Goal: Information Seeking & Learning: Learn about a topic

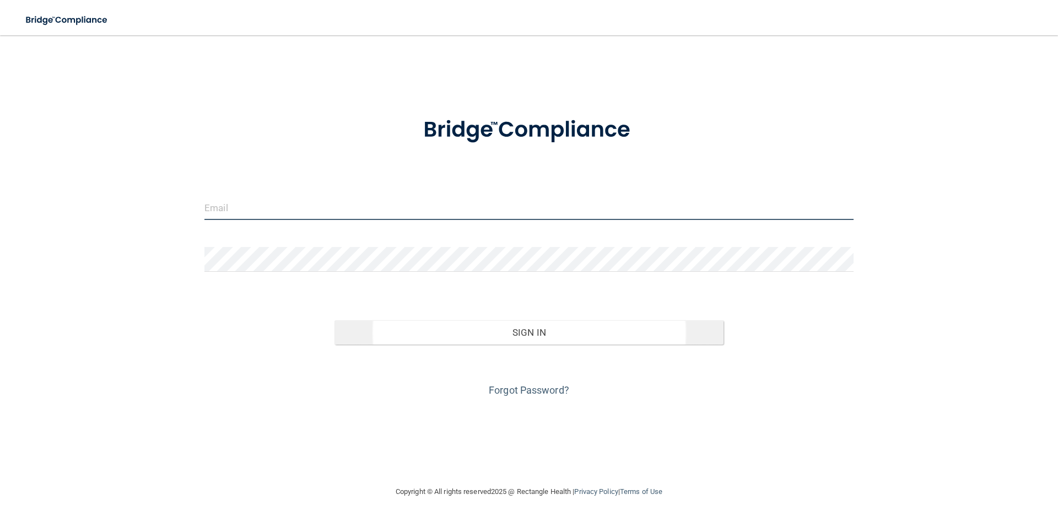
type input "[PERSON_NAME][EMAIL_ADDRESS][DOMAIN_NAME]"
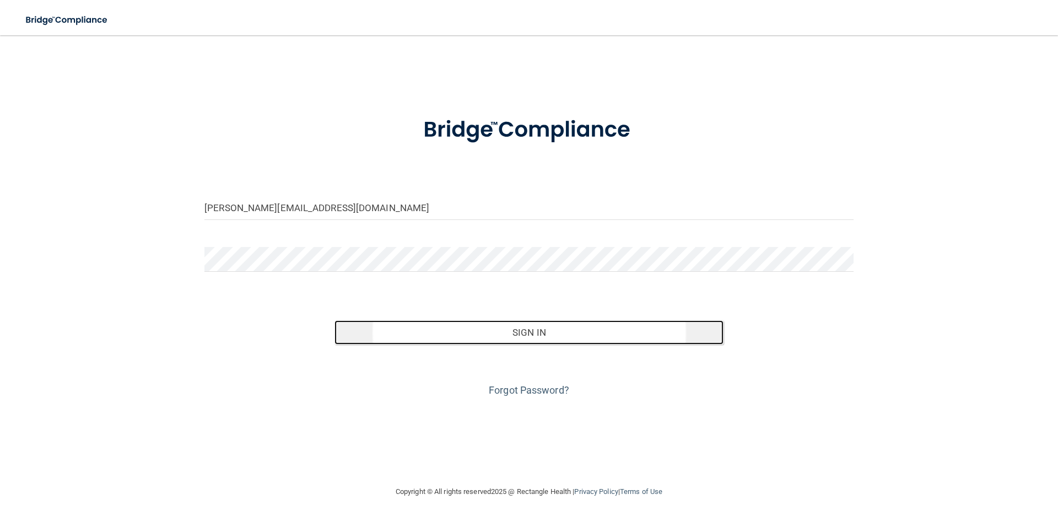
click at [531, 334] on button "Sign In" at bounding box center [529, 332] width 390 height 24
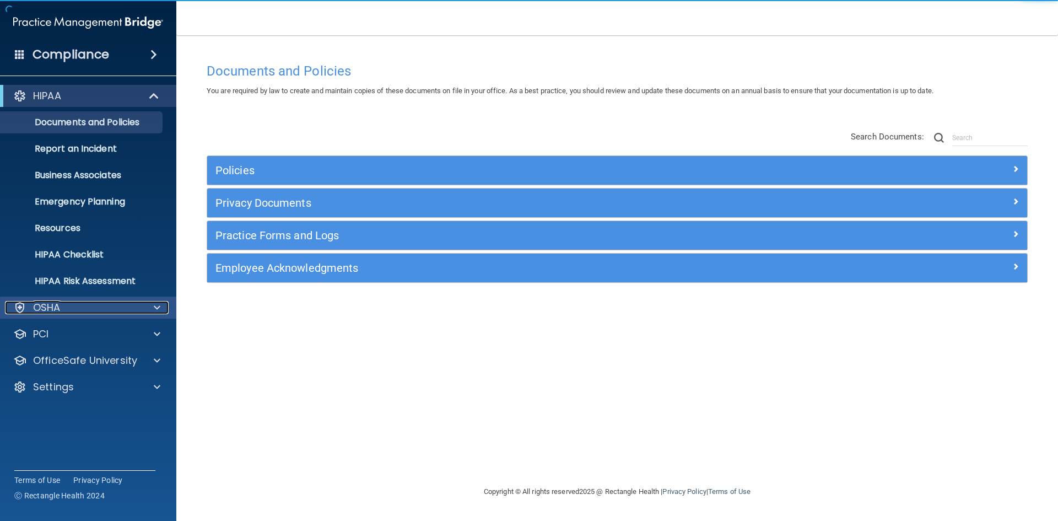
click at [72, 302] on div "OSHA" at bounding box center [73, 307] width 137 height 13
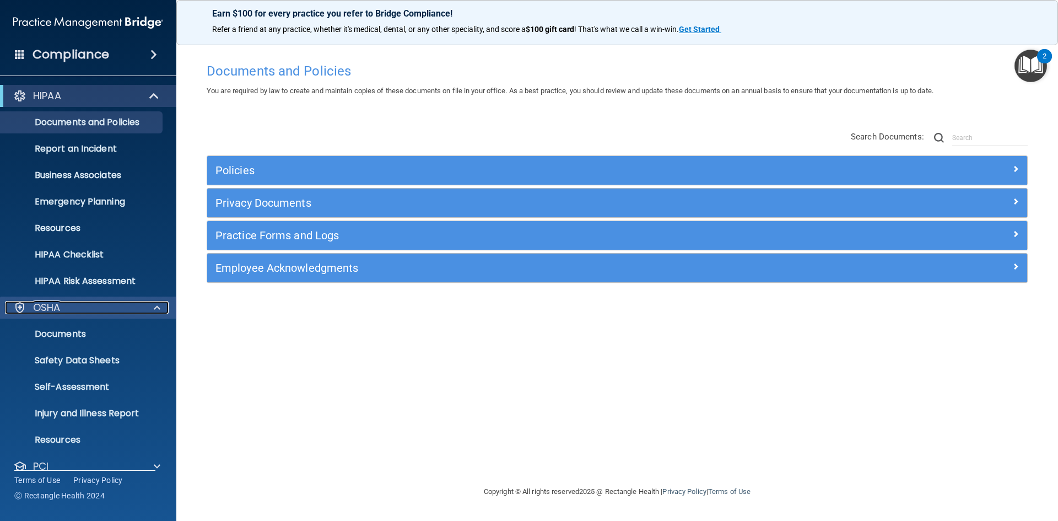
click at [48, 309] on p "OSHA" at bounding box center [47, 307] width 28 height 13
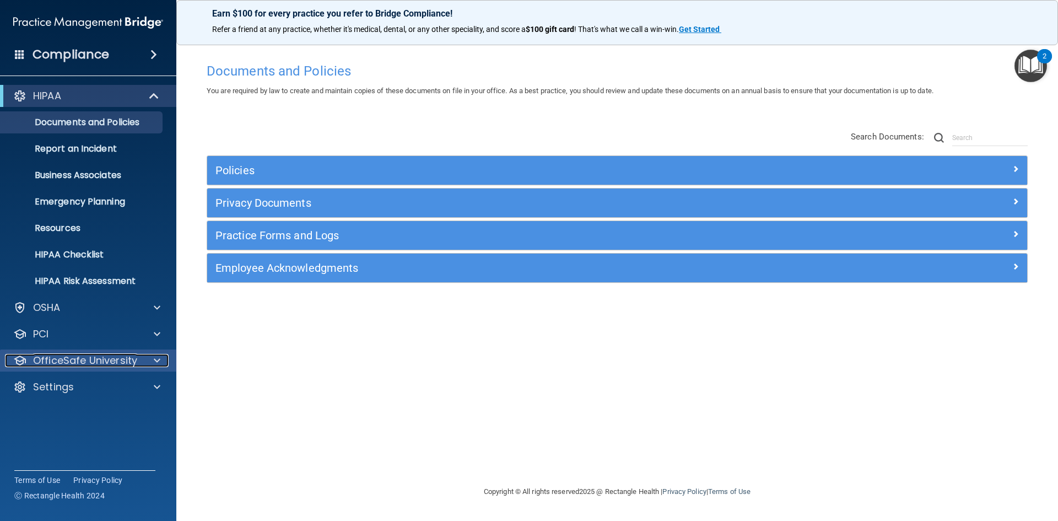
click at [62, 363] on p "OfficeSafe University" at bounding box center [85, 360] width 104 height 13
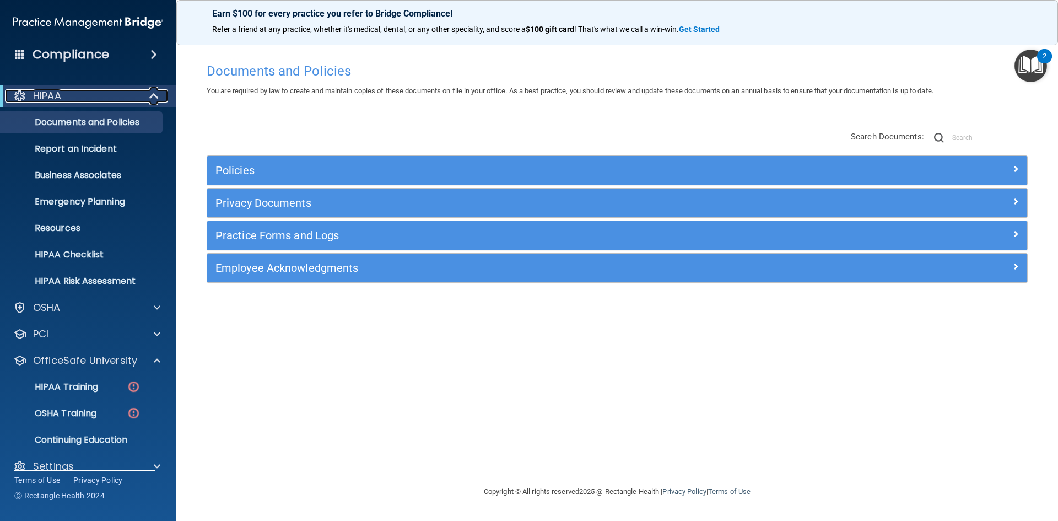
click at [89, 100] on div "HIPAA" at bounding box center [73, 95] width 136 height 13
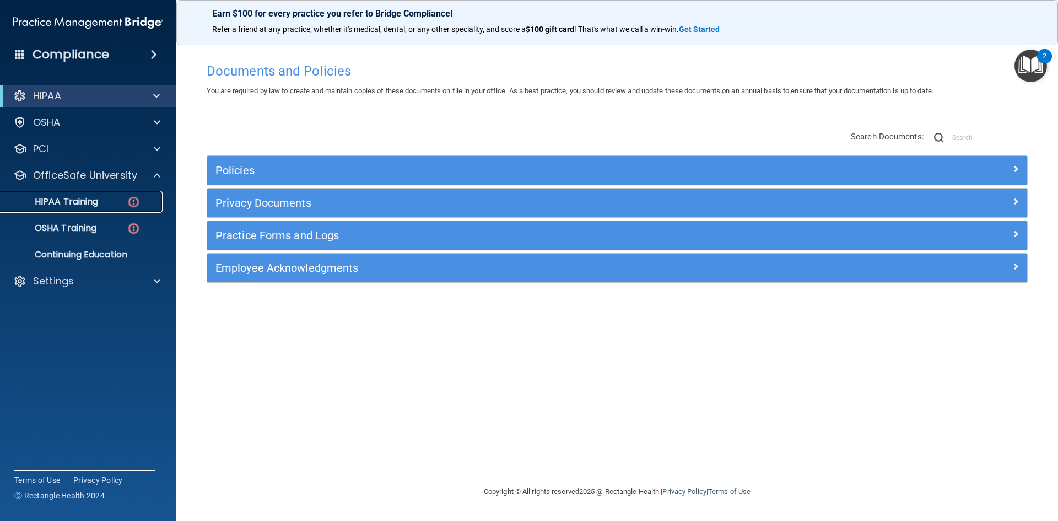
click at [51, 203] on p "HIPAA Training" at bounding box center [52, 201] width 91 height 11
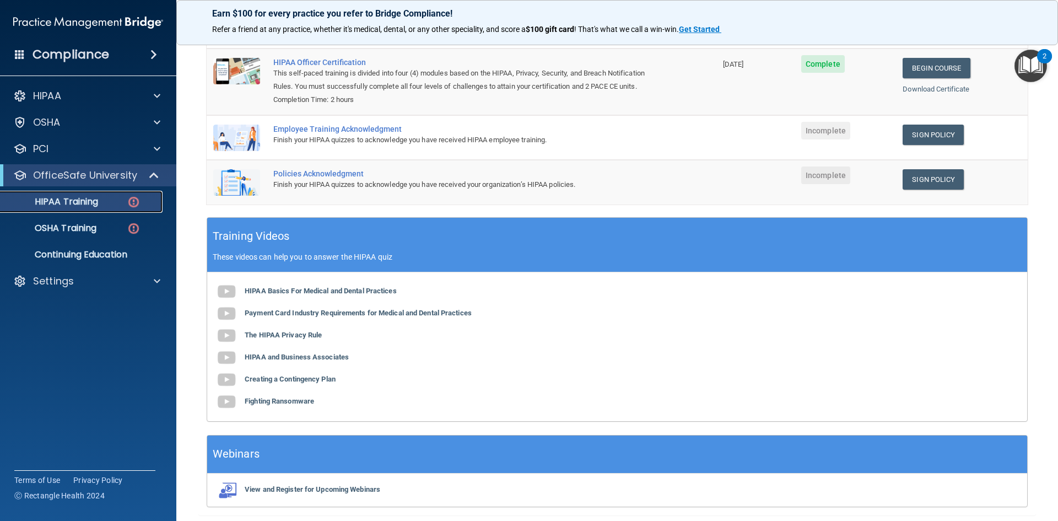
scroll to position [185, 0]
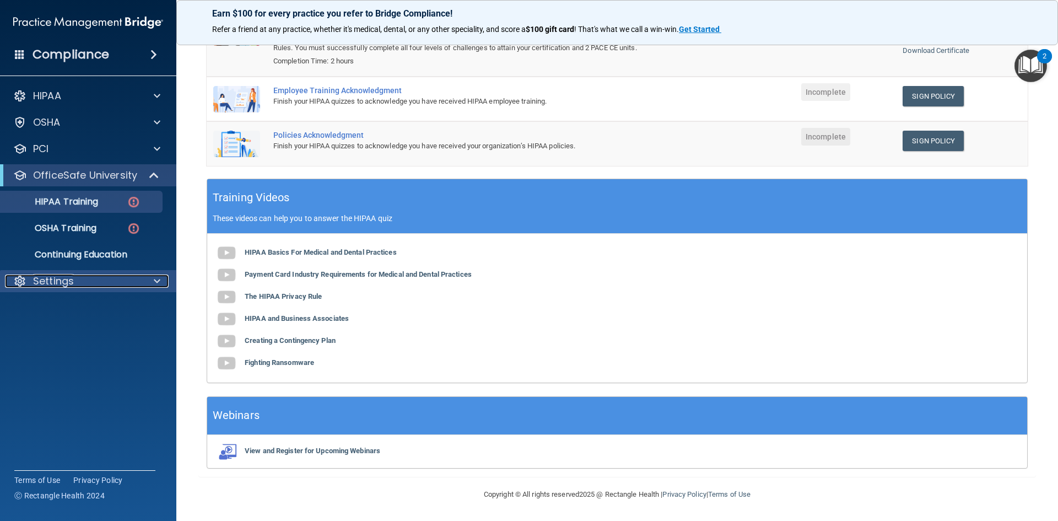
click at [77, 280] on div "Settings" at bounding box center [73, 280] width 137 height 13
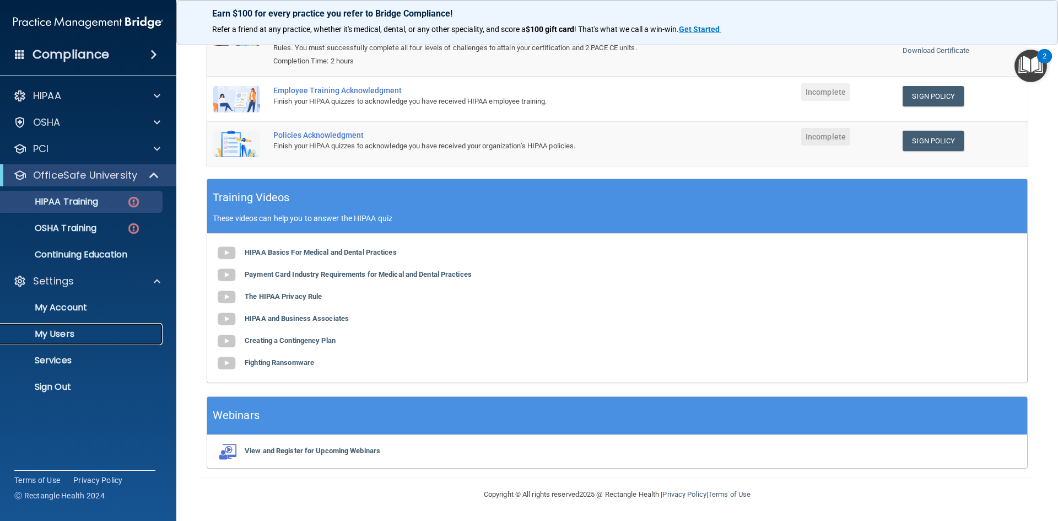
click at [68, 329] on p "My Users" at bounding box center [82, 333] width 150 height 11
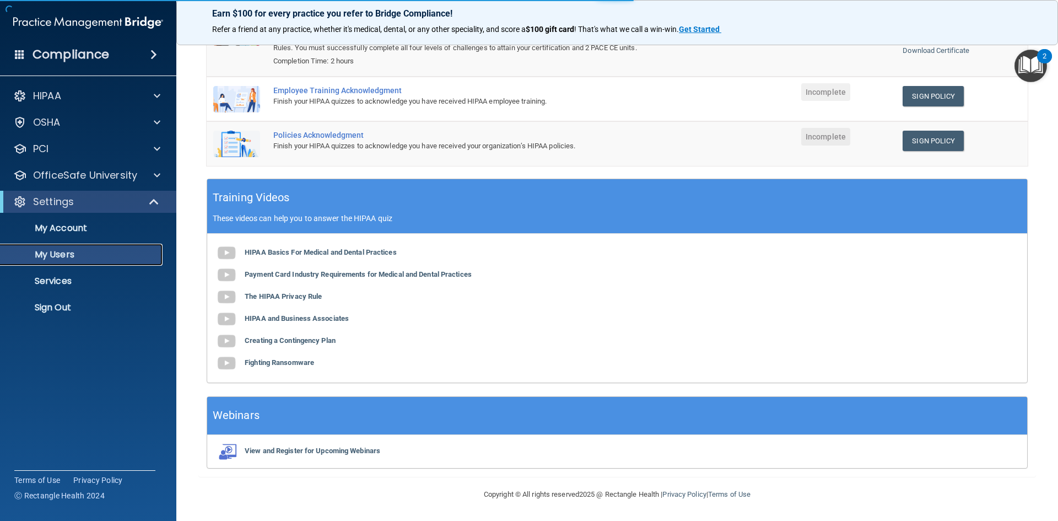
scroll to position [58, 0]
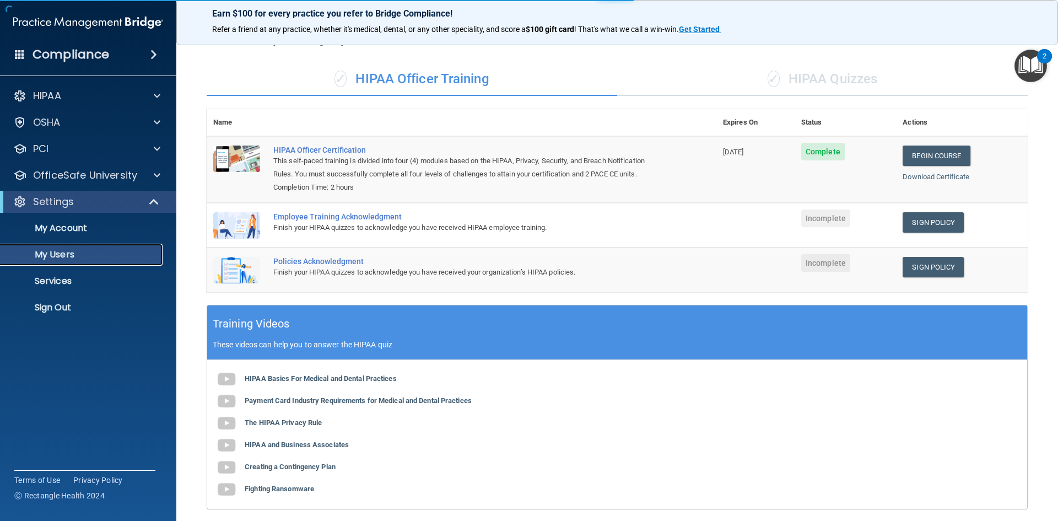
select select "20"
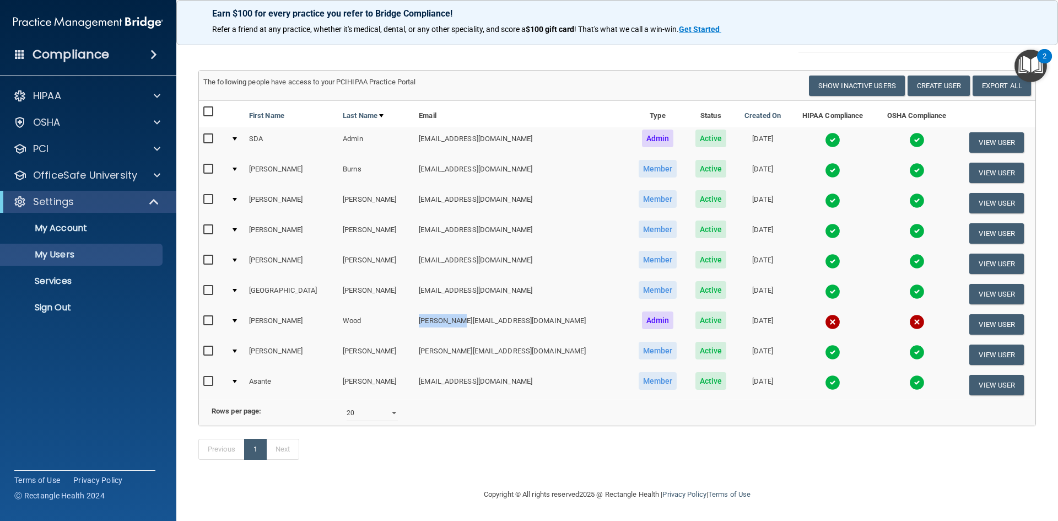
drag, startPoint x: 403, startPoint y: 310, endPoint x: 442, endPoint y: 310, distance: 39.1
click at [442, 310] on td "[PERSON_NAME][EMAIL_ADDRESS][DOMAIN_NAME]" at bounding box center [521, 324] width 214 height 30
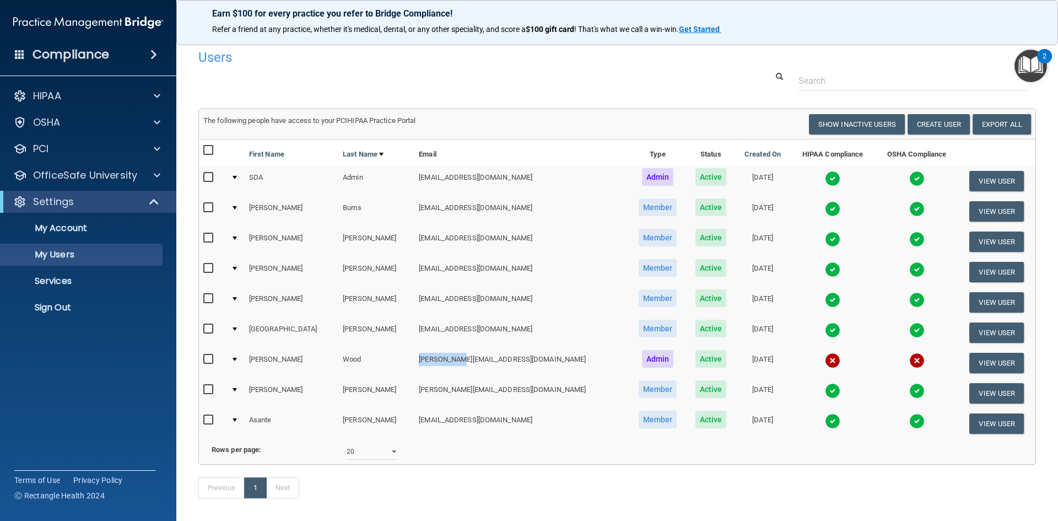
scroll to position [0, 0]
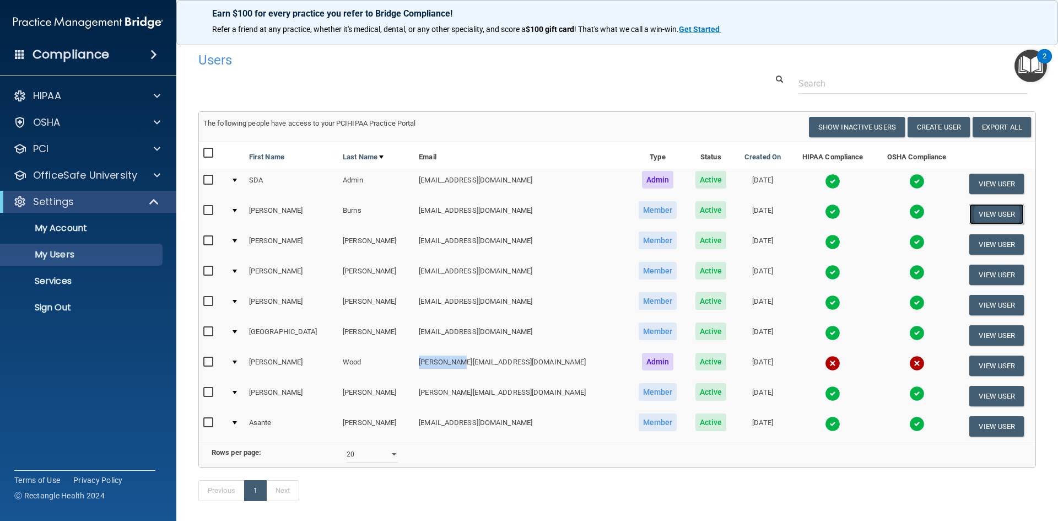
click at [982, 209] on button "View User" at bounding box center [996, 214] width 55 height 20
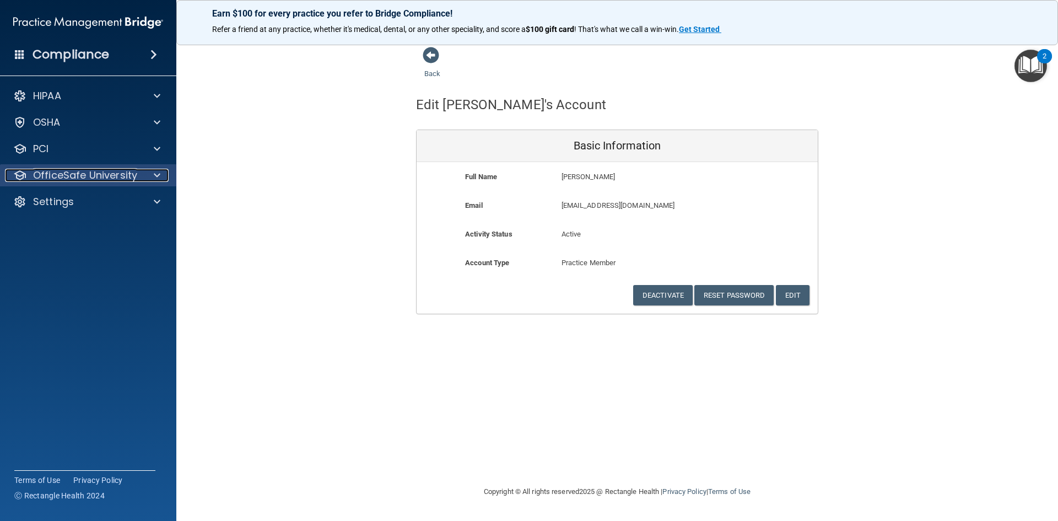
click at [58, 175] on p "OfficeSafe University" at bounding box center [85, 175] width 104 height 13
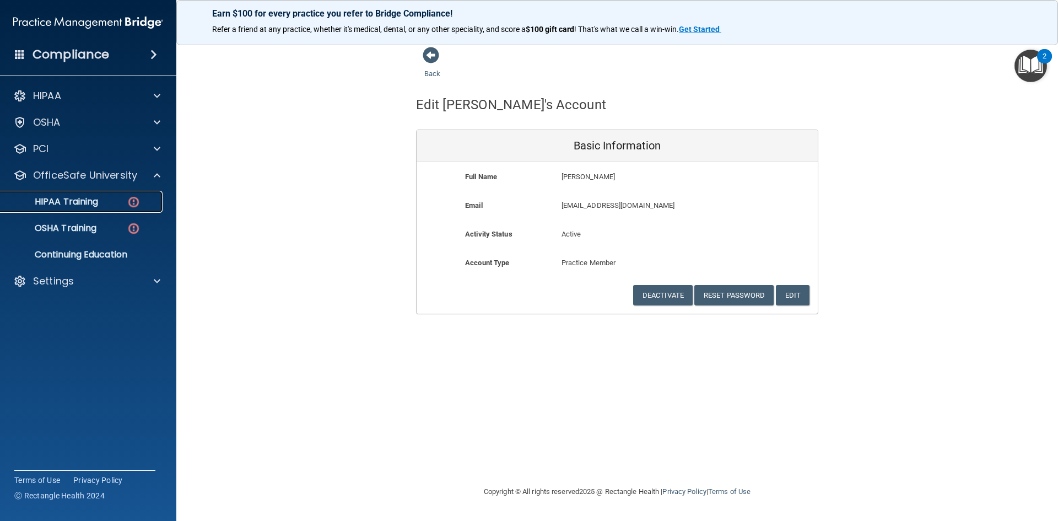
click at [73, 200] on p "HIPAA Training" at bounding box center [52, 201] width 91 height 11
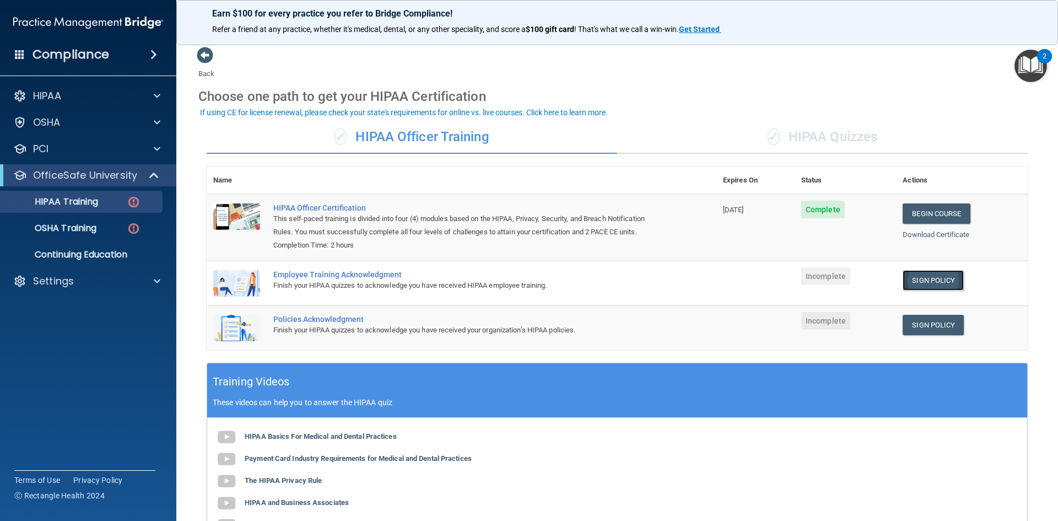
click at [919, 282] on link "Sign Policy" at bounding box center [933, 280] width 61 height 20
click at [917, 234] on link "Download Certificate" at bounding box center [936, 234] width 67 height 8
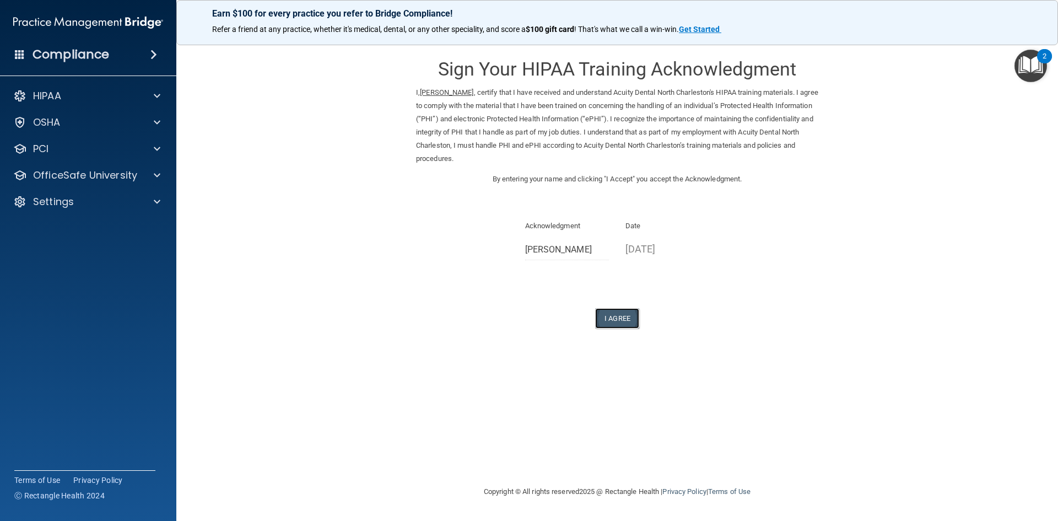
click at [625, 316] on button "I Agree" at bounding box center [617, 318] width 44 height 20
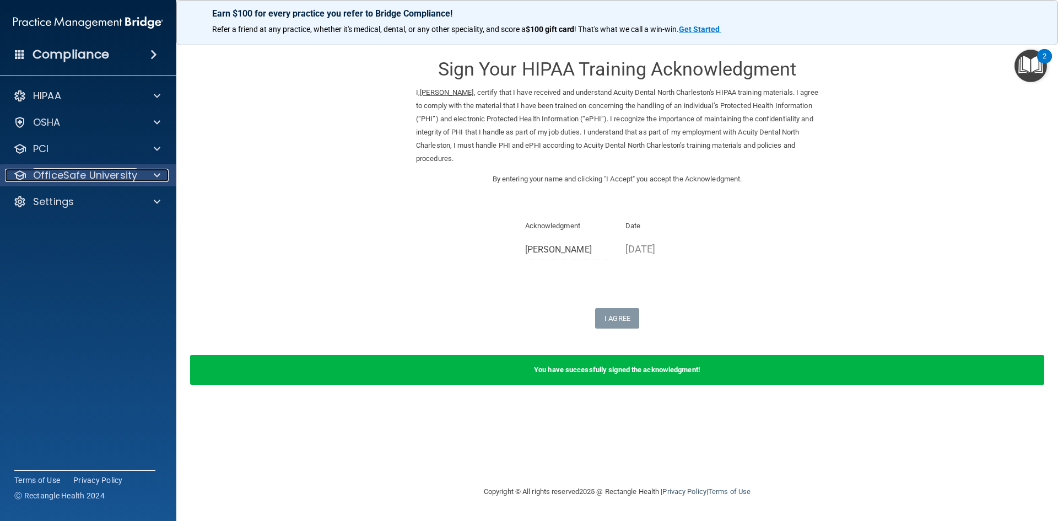
click at [64, 170] on p "OfficeSafe University" at bounding box center [85, 175] width 104 height 13
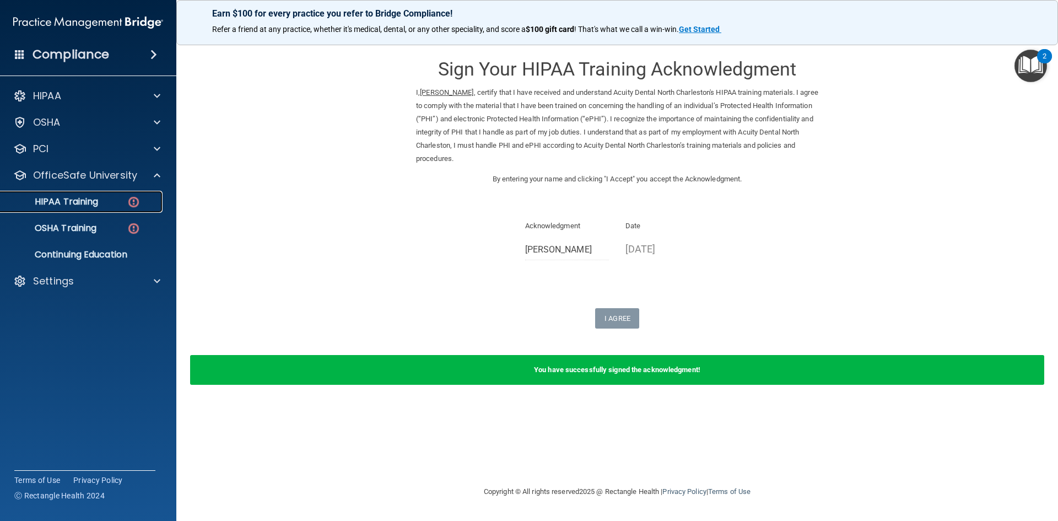
click at [68, 204] on p "HIPAA Training" at bounding box center [52, 201] width 91 height 11
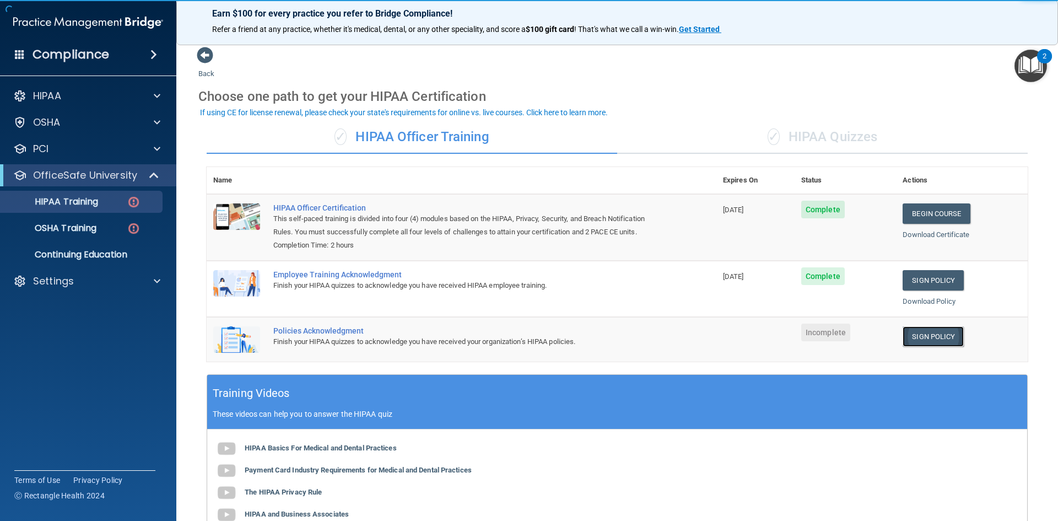
click at [931, 337] on link "Sign Policy" at bounding box center [933, 336] width 61 height 20
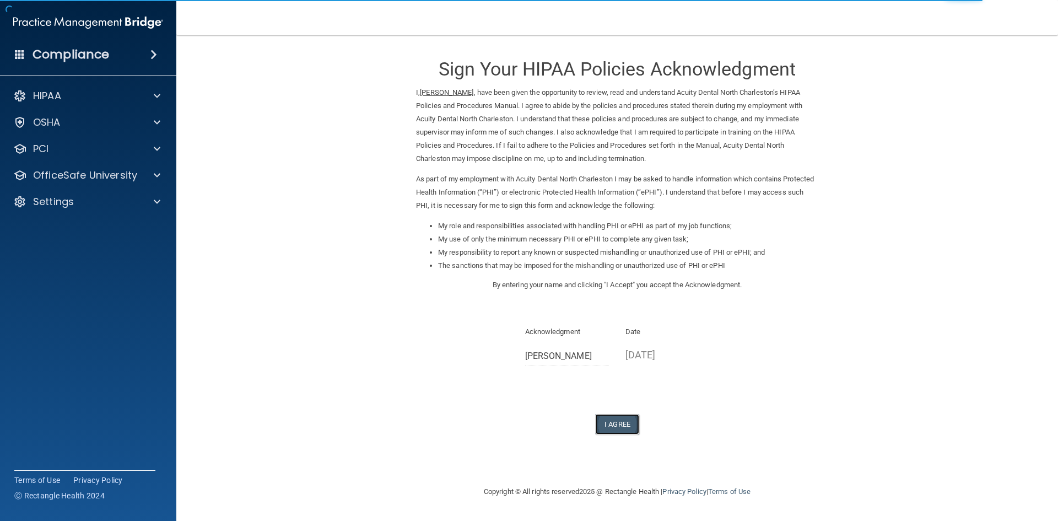
click at [621, 425] on button "I Agree" at bounding box center [617, 424] width 44 height 20
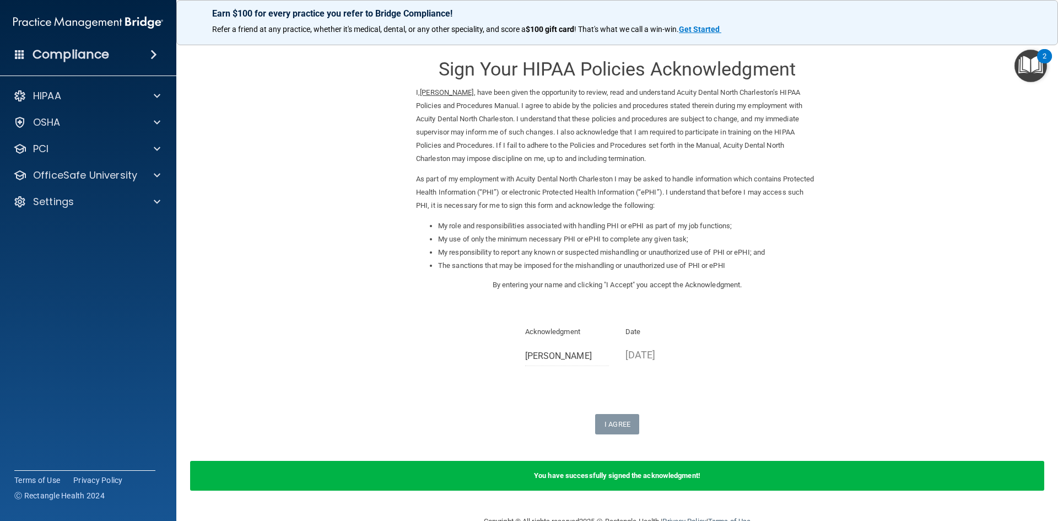
scroll to position [27, 0]
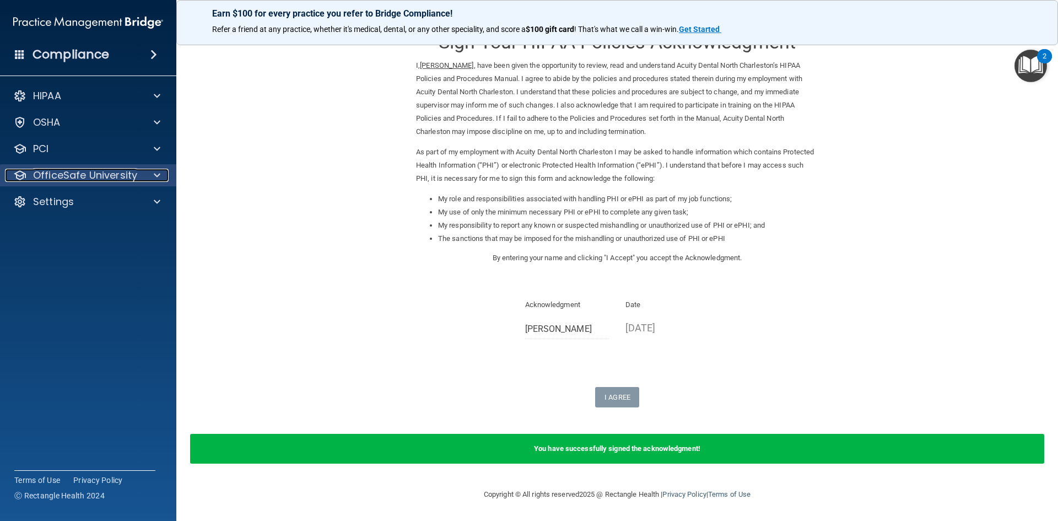
click at [90, 179] on p "OfficeSafe University" at bounding box center [85, 175] width 104 height 13
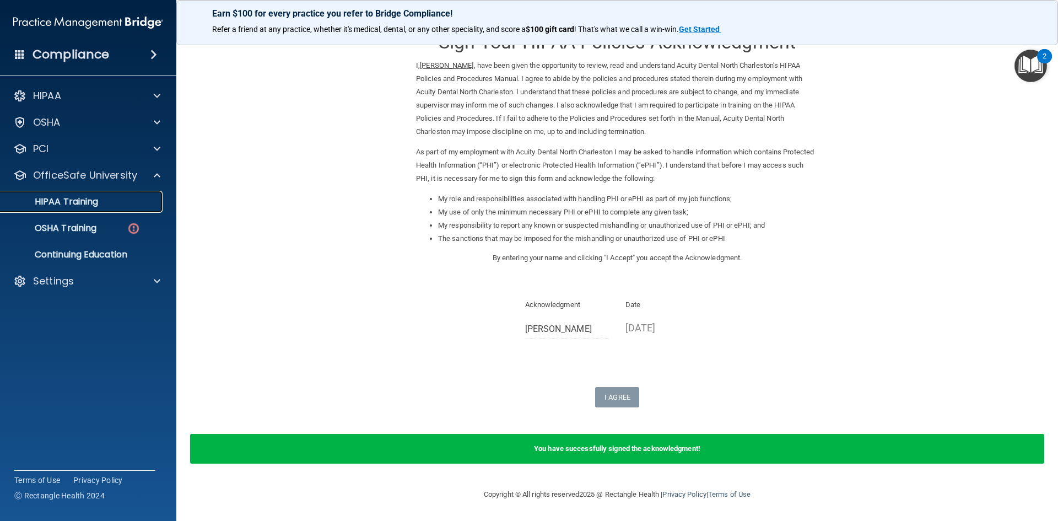
click at [95, 202] on p "HIPAA Training" at bounding box center [52, 201] width 91 height 11
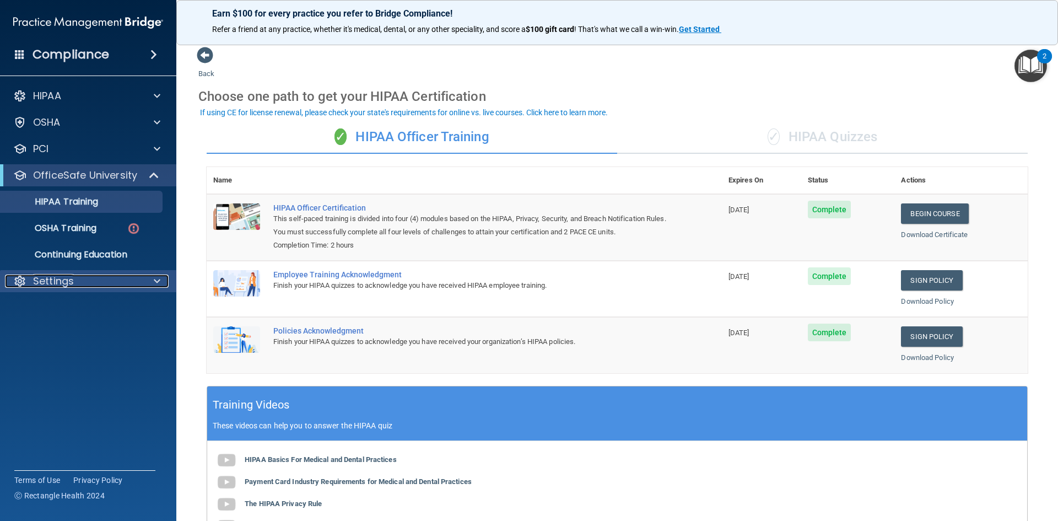
click at [58, 280] on p "Settings" at bounding box center [53, 280] width 41 height 13
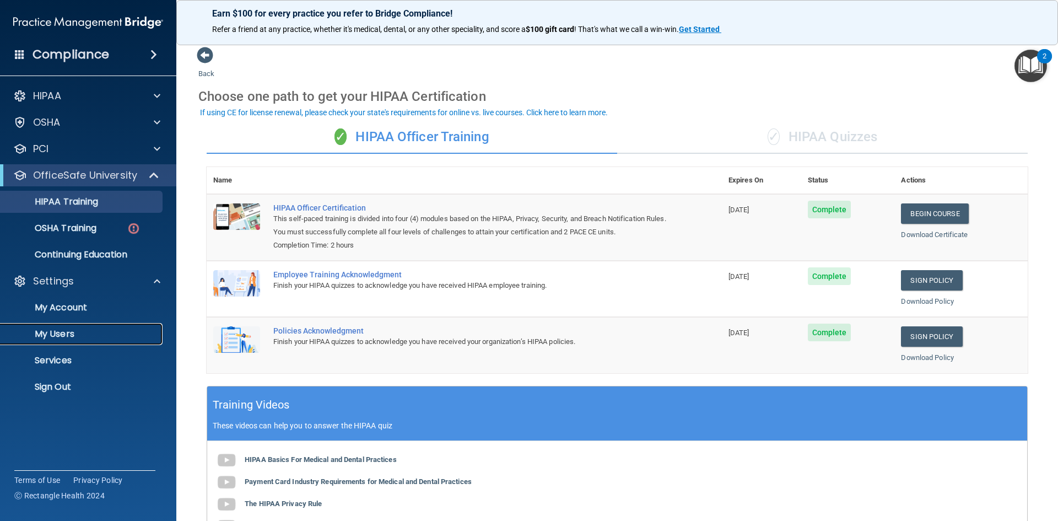
click at [64, 330] on p "My Users" at bounding box center [82, 333] width 150 height 11
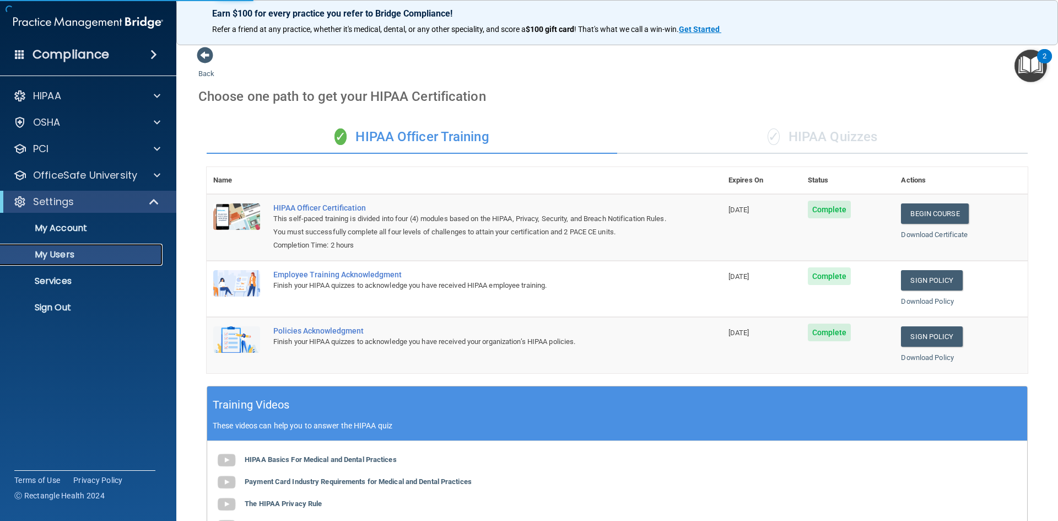
select select "20"
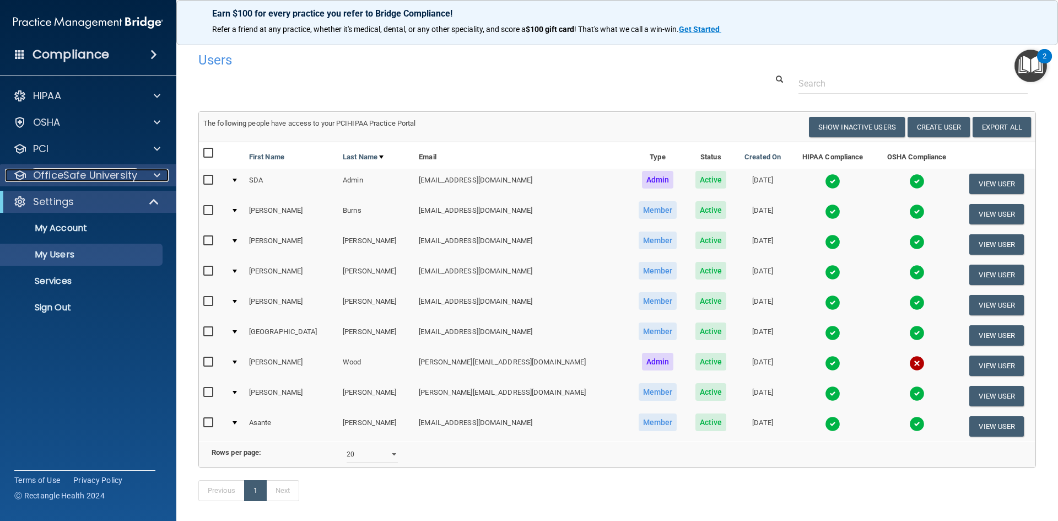
click at [75, 176] on p "OfficeSafe University" at bounding box center [85, 175] width 104 height 13
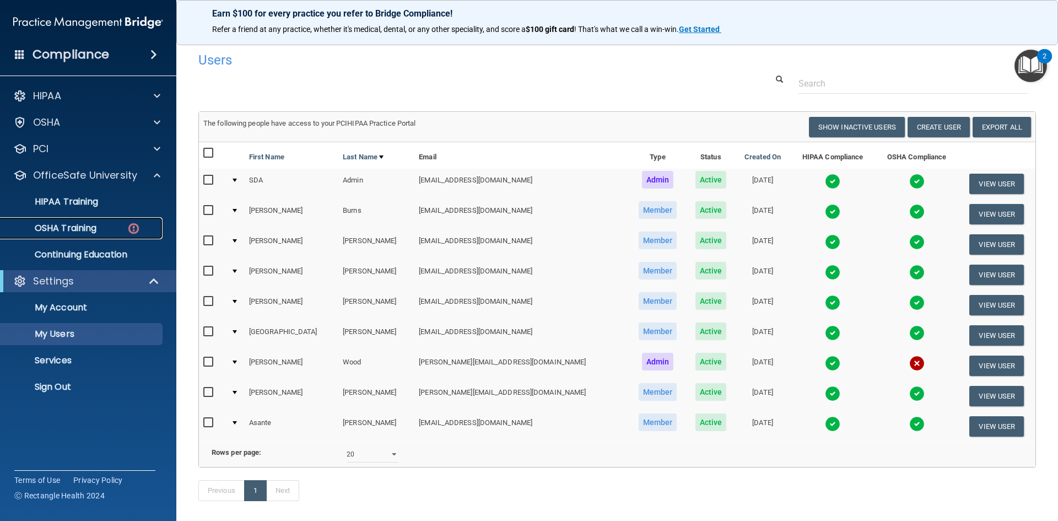
click at [66, 231] on p "OSHA Training" at bounding box center [51, 228] width 89 height 11
